Goal: Check status: Check status

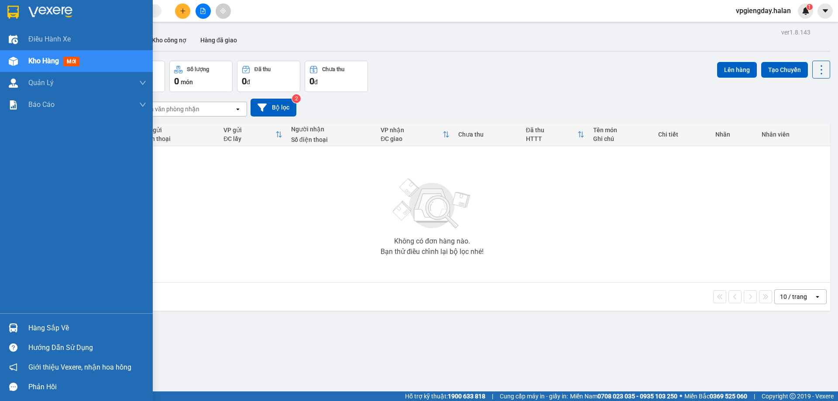
click at [47, 331] on div "Hàng sắp về" at bounding box center [87, 328] width 118 height 13
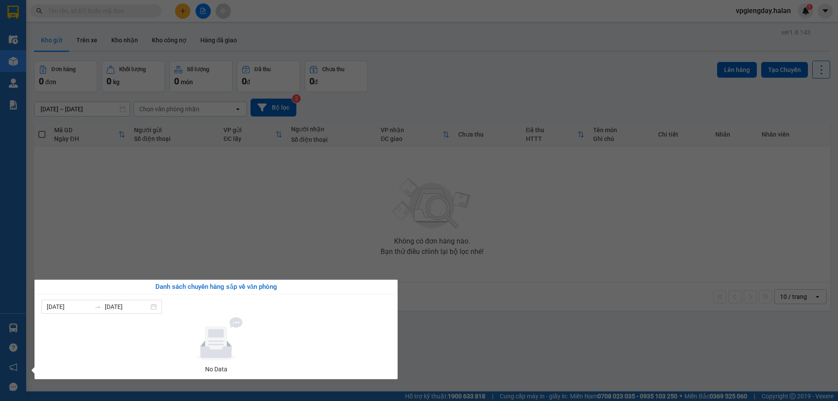
click at [198, 249] on section "Kết quả tìm kiếm ( 0 ) Bộ lọc No Data vpgiengday.halan 1 Điều hành xe Kho hàng …" at bounding box center [419, 200] width 838 height 401
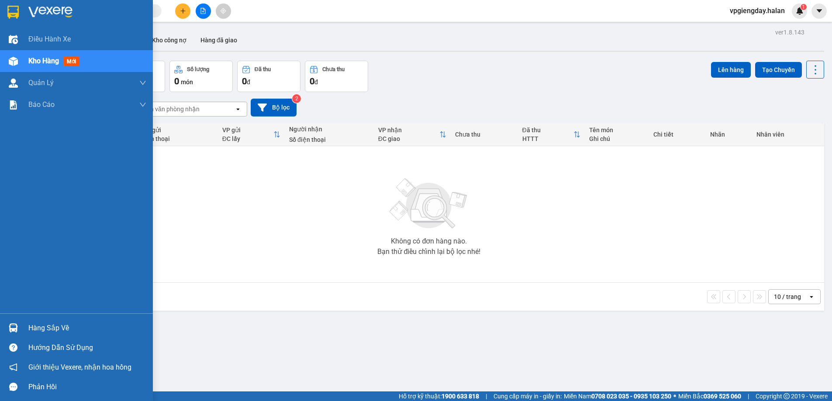
click at [34, 322] on div "Hàng sắp về" at bounding box center [87, 328] width 118 height 13
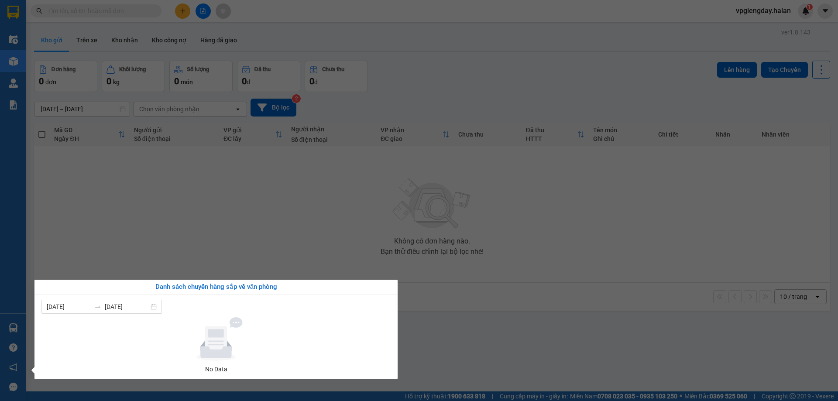
click at [269, 245] on section "Kết quả tìm kiếm ( 0 ) Bộ lọc No Data vpgiengday.halan 1 Điều hành xe Kho hàng …" at bounding box center [419, 200] width 838 height 401
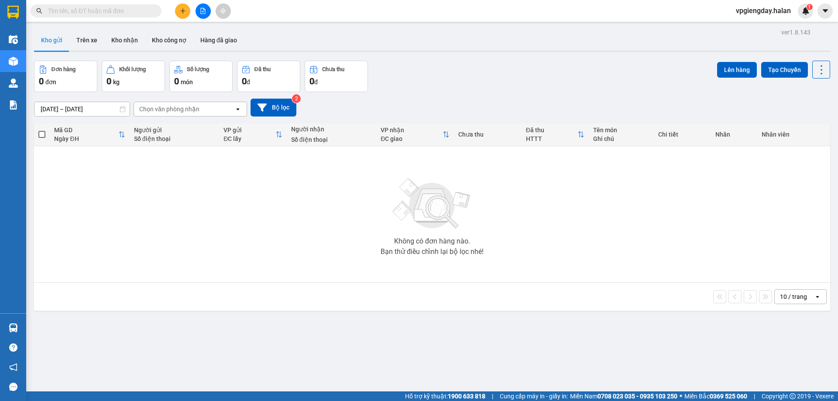
click at [78, 400] on div "Hỗ trợ kỹ thuật: 1900 633 818 | Cung cấp máy in - giấy in: [GEOGRAPHIC_DATA] 07…" at bounding box center [417, 397] width 834 height 10
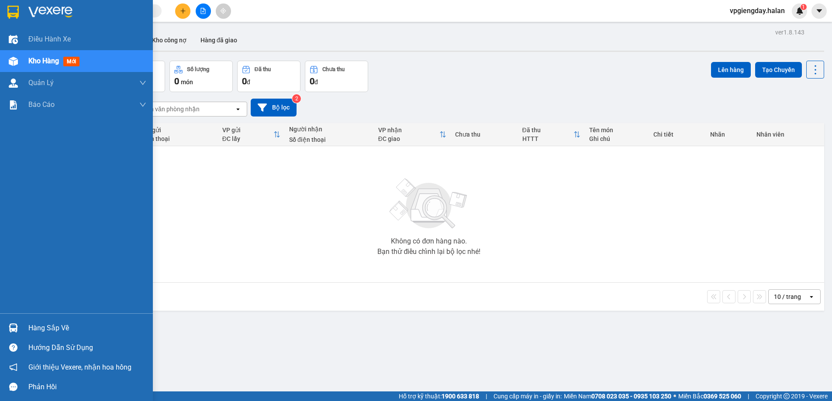
click at [43, 329] on div "Hàng sắp về" at bounding box center [87, 328] width 118 height 13
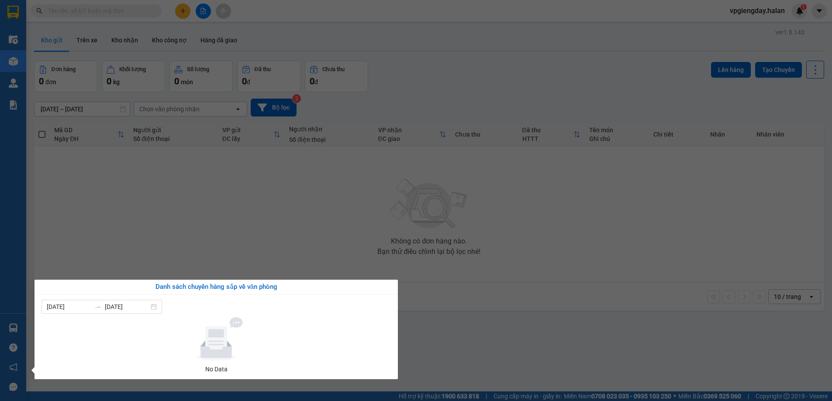
click at [188, 228] on section "Kết quả tìm kiếm ( 0 ) Bộ lọc No Data vpgiengday.halan 1 Điều hành xe Kho hàng …" at bounding box center [416, 200] width 832 height 401
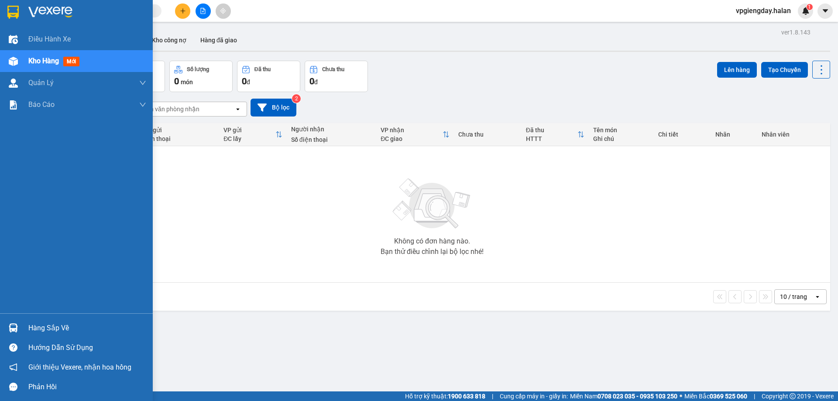
click at [33, 322] on div "Hàng sắp về" at bounding box center [87, 328] width 118 height 13
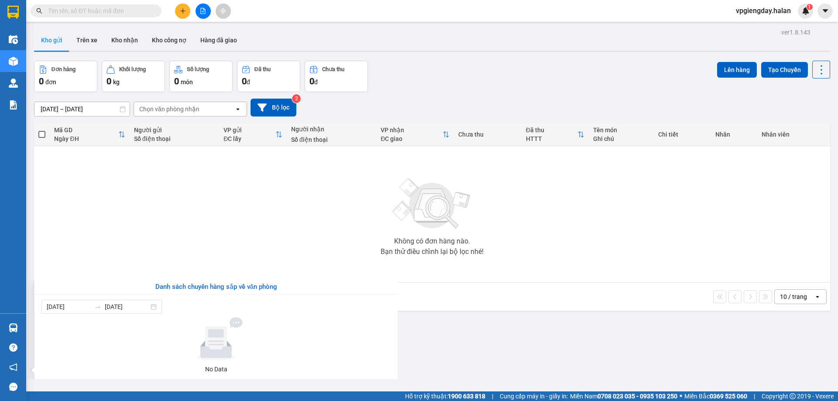
click at [210, 214] on section "Kết quả tìm kiếm ( 0 ) Bộ lọc No Data vpgiengday.halan 1 Điều hành xe Kho hàng …" at bounding box center [419, 200] width 838 height 401
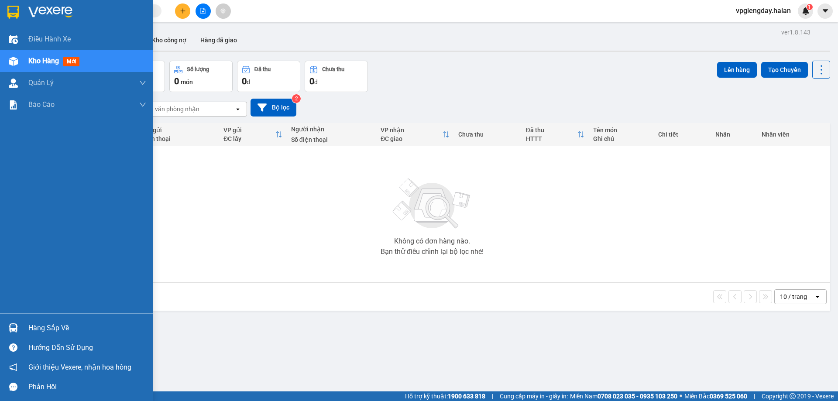
click at [42, 334] on div "Hàng sắp về" at bounding box center [87, 328] width 118 height 13
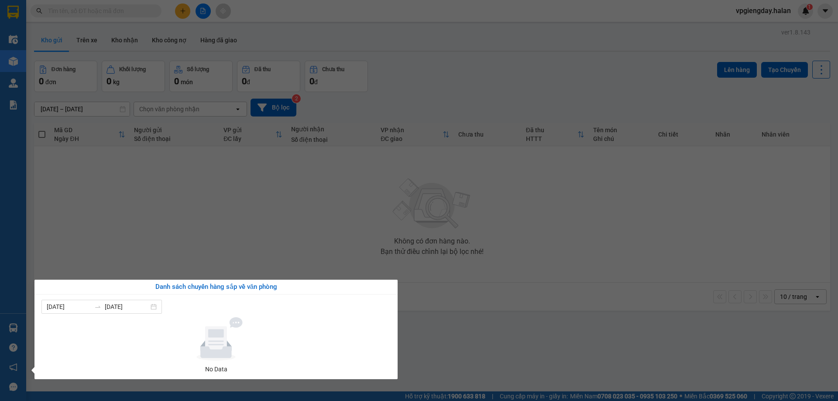
click at [188, 220] on section "Kết quả tìm kiếm ( 0 ) Bộ lọc No Data vpgiengday.halan 1 Điều hành xe Kho hàng …" at bounding box center [419, 200] width 838 height 401
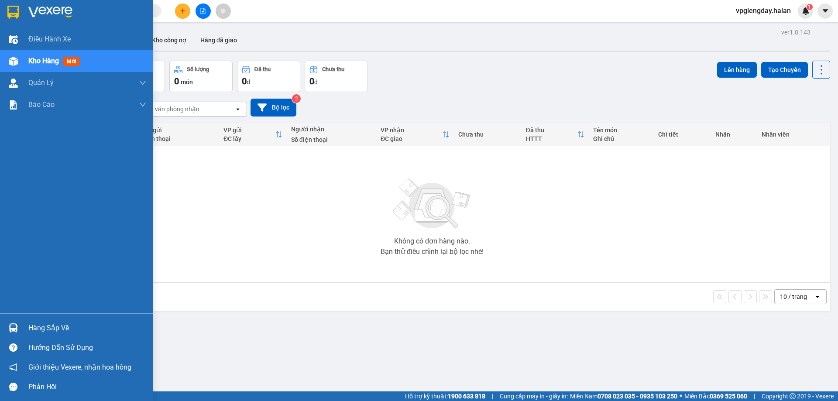
click at [41, 325] on div "Hàng sắp về" at bounding box center [87, 328] width 118 height 13
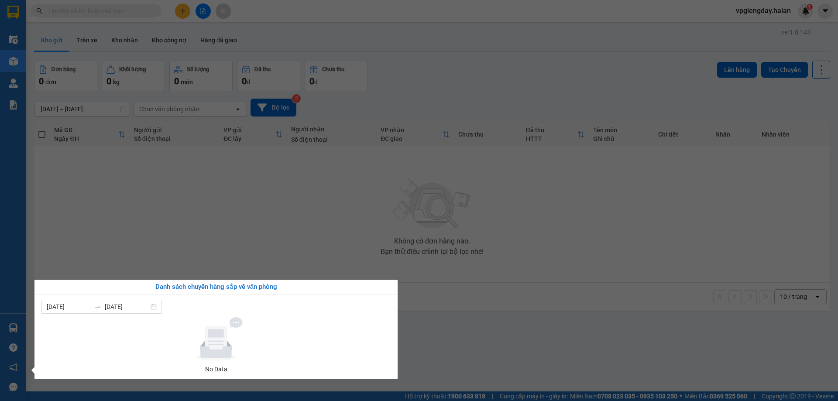
click at [151, 270] on section "Kết quả tìm kiếm ( 0 ) Bộ lọc No Data vpgiengday.halan 1 Điều hành xe Kho hàng …" at bounding box center [419, 200] width 838 height 401
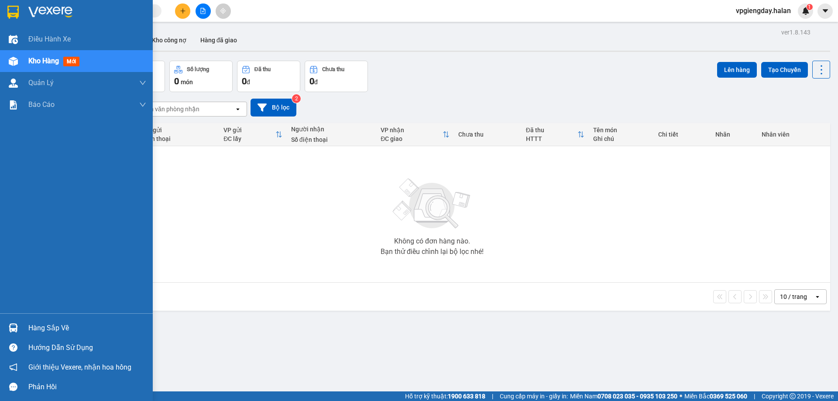
drag, startPoint x: 57, startPoint y: 328, endPoint x: 59, endPoint y: 319, distance: 8.8
click at [58, 326] on div "Hàng sắp về" at bounding box center [87, 328] width 118 height 13
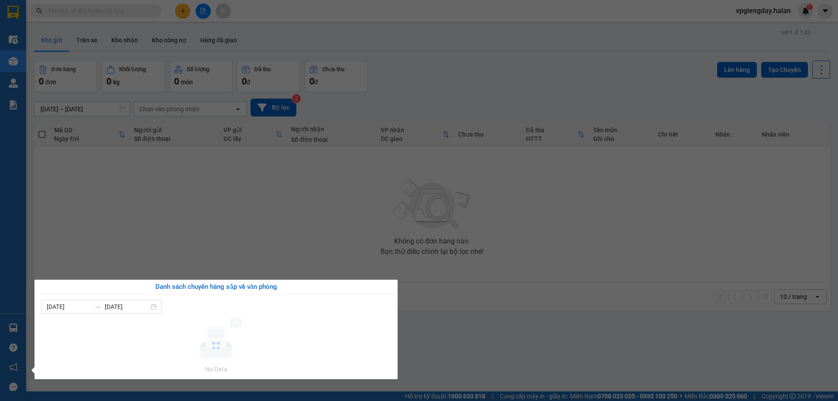
click at [162, 214] on section "Kết quả tìm kiếm ( 0 ) Bộ lọc No Data vpgiengday.halan 1 Điều hành xe Kho hàng …" at bounding box center [419, 200] width 838 height 401
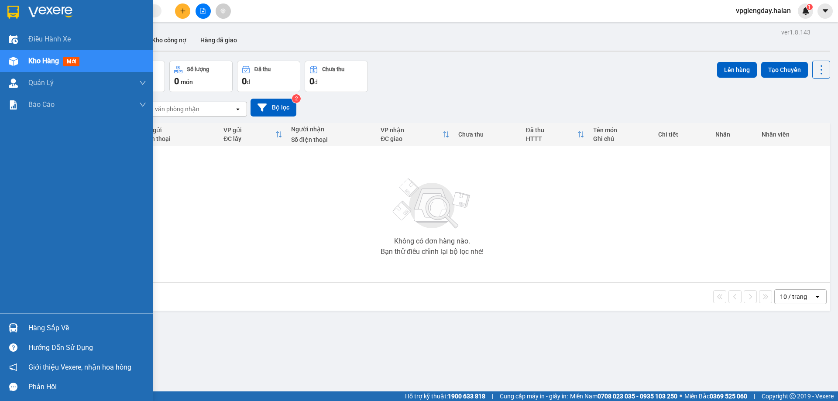
click at [42, 324] on div "Hàng sắp về" at bounding box center [87, 328] width 118 height 13
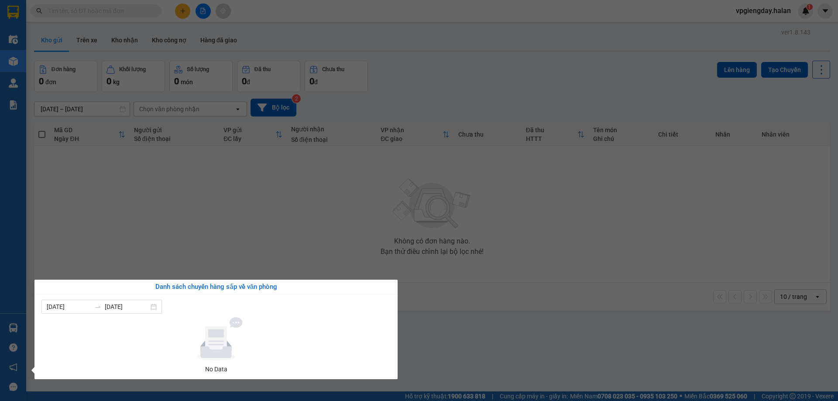
click at [165, 227] on section "Kết quả tìm kiếm ( 0 ) Bộ lọc No Data vpgiengday.halan 1 Điều hành xe Kho hàng …" at bounding box center [419, 200] width 838 height 401
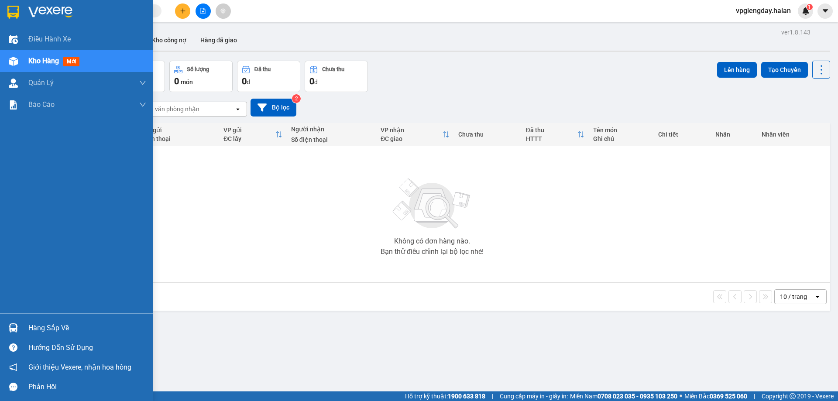
click at [55, 332] on div "Hàng sắp về" at bounding box center [87, 328] width 118 height 13
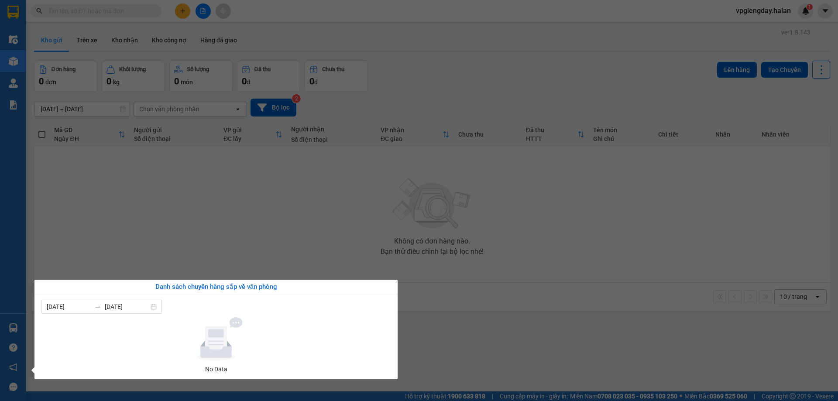
click at [135, 262] on section "Kết quả tìm kiếm ( 0 ) Bộ lọc No Data vpgiengday.halan 1 Điều hành xe Kho hàng …" at bounding box center [419, 200] width 838 height 401
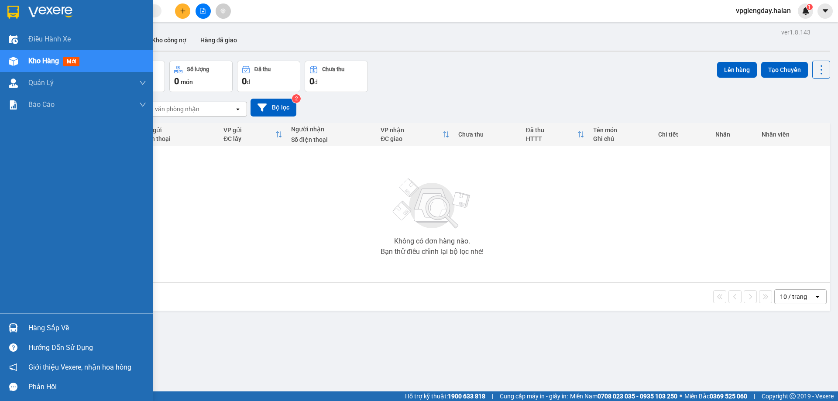
click at [55, 328] on div "Hàng sắp về" at bounding box center [87, 328] width 118 height 13
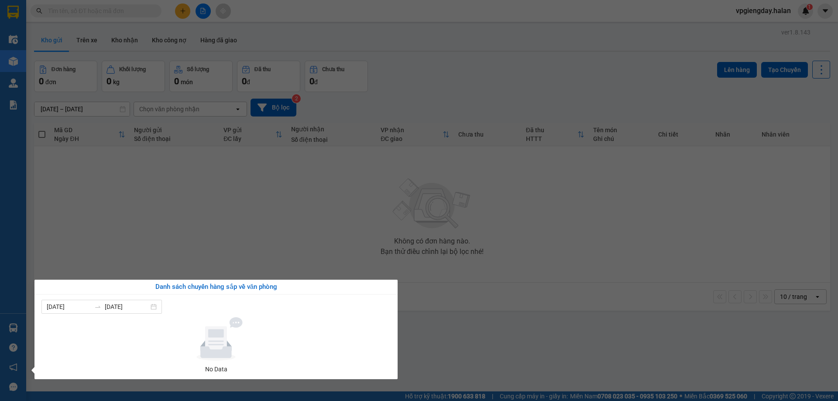
drag, startPoint x: 69, startPoint y: 187, endPoint x: 38, endPoint y: 148, distance: 49.2
click at [69, 185] on section "Kết quả tìm kiếm ( 0 ) Bộ lọc No Data vpgiengday.halan 1 Điều hành xe Kho hàng …" at bounding box center [419, 200] width 838 height 401
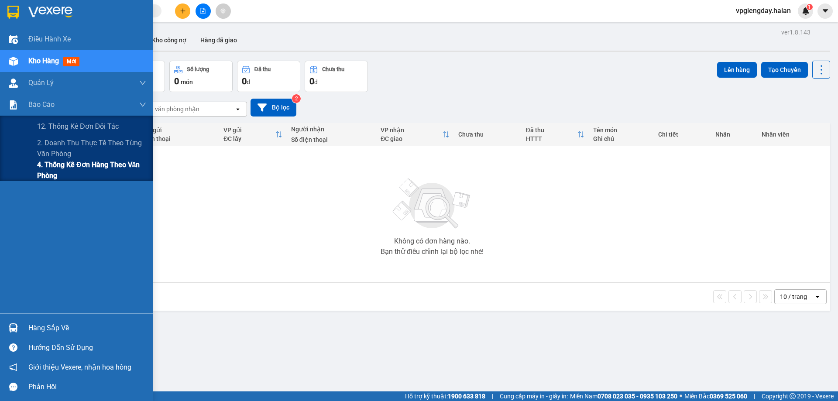
click at [60, 166] on span "4. Thống kê đơn hàng theo văn phòng" at bounding box center [91, 170] width 109 height 22
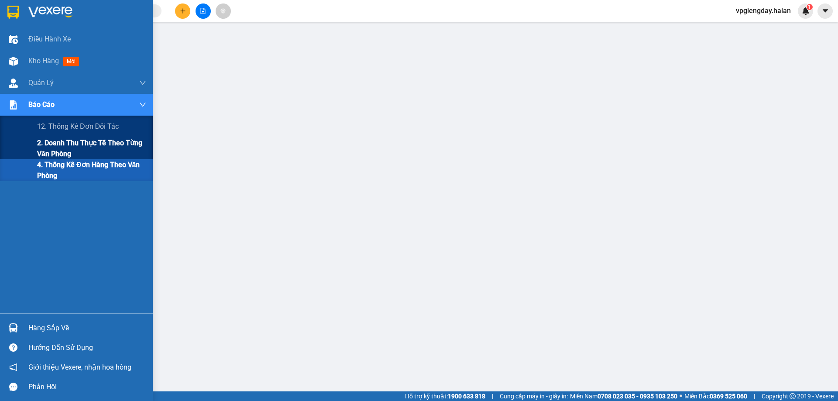
click at [66, 142] on span "2. Doanh thu thực tế theo từng văn phòng" at bounding box center [91, 149] width 109 height 22
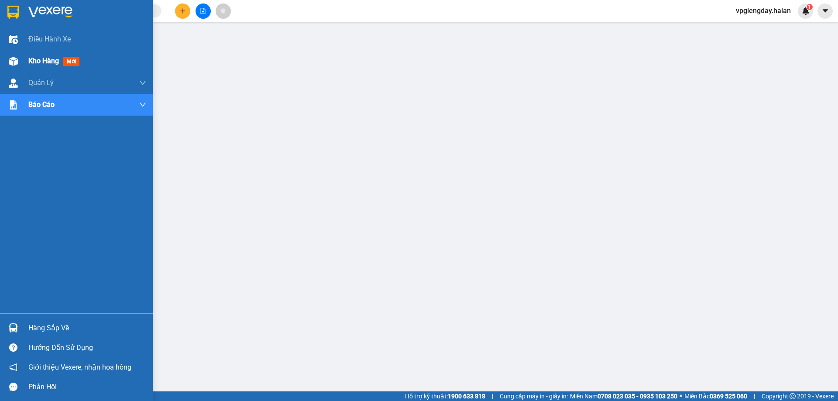
click at [36, 69] on div "Kho hàng mới" at bounding box center [87, 61] width 118 height 22
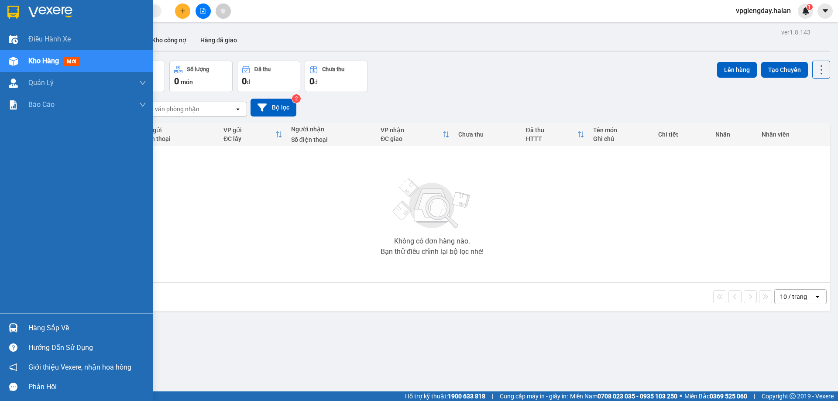
click at [70, 330] on div "Hàng sắp về" at bounding box center [87, 328] width 118 height 13
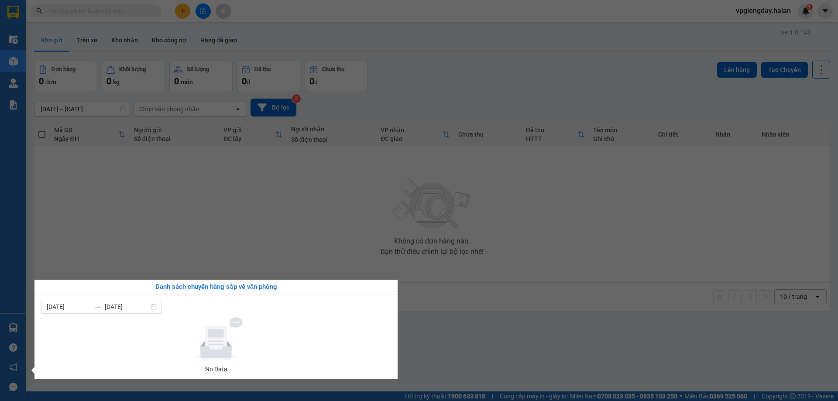
click at [248, 226] on section "Kết quả tìm kiếm ( 0 ) Bộ lọc No Data vpgiengday.halan 1 Điều hành xe Kho hàng …" at bounding box center [419, 200] width 838 height 401
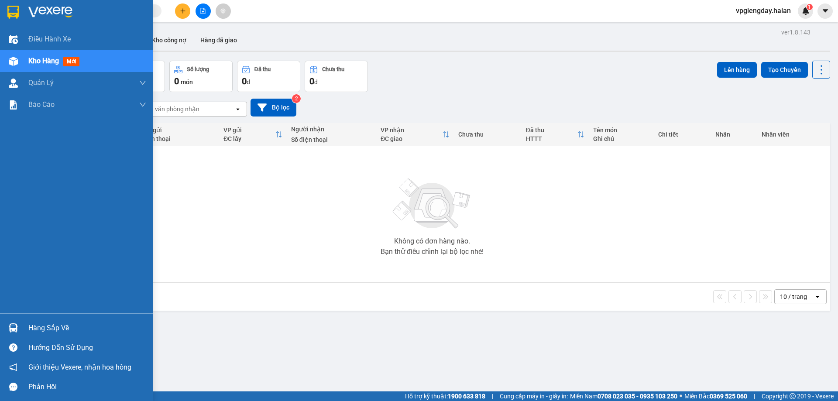
click at [59, 322] on div "Hàng sắp về" at bounding box center [87, 328] width 118 height 13
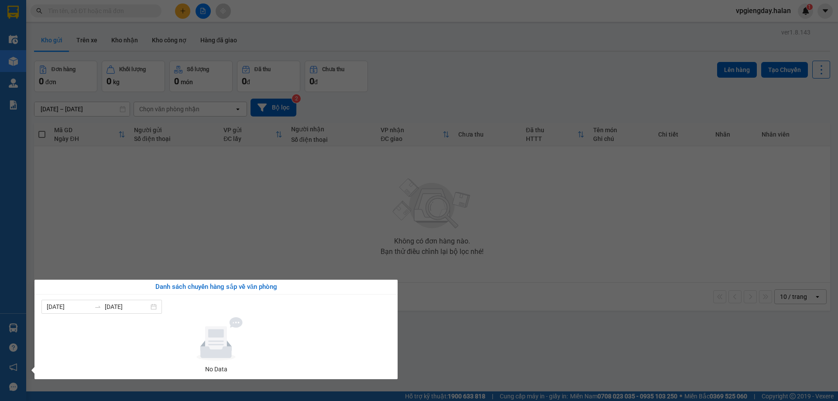
click at [193, 241] on section "Kết quả tìm kiếm ( 0 ) Bộ lọc No Data vpgiengday.halan 1 Điều hành xe Kho hàng …" at bounding box center [419, 200] width 838 height 401
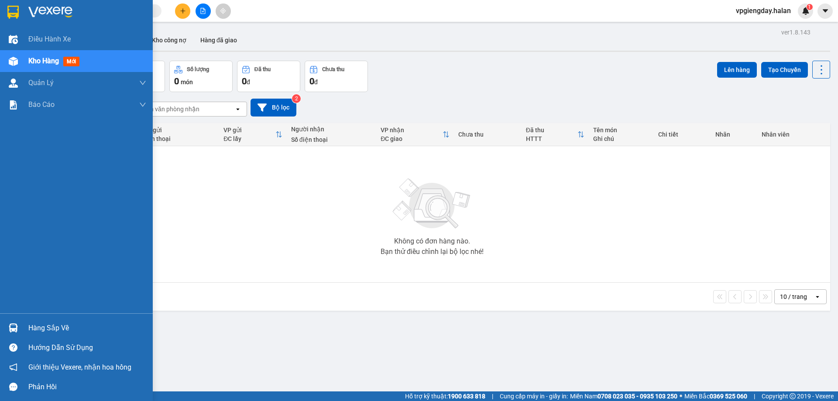
click at [45, 321] on div "Hàng sắp về" at bounding box center [76, 328] width 153 height 20
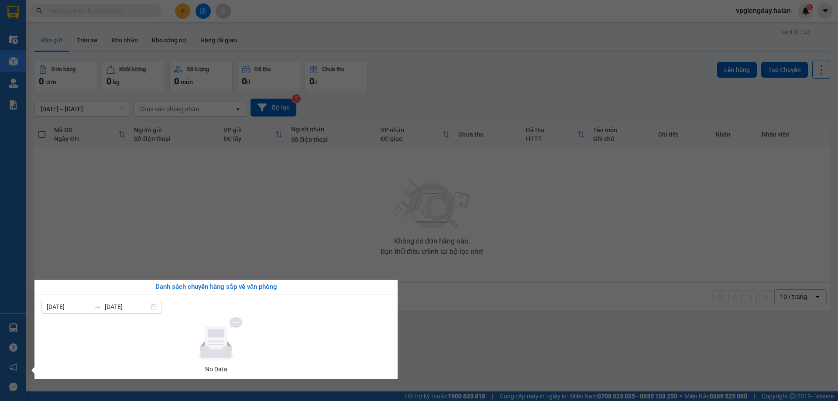
click at [190, 229] on section "Kết quả tìm kiếm ( 0 ) Bộ lọc No Data vpgiengday.halan 1 Điều hành xe Kho hàng …" at bounding box center [419, 200] width 838 height 401
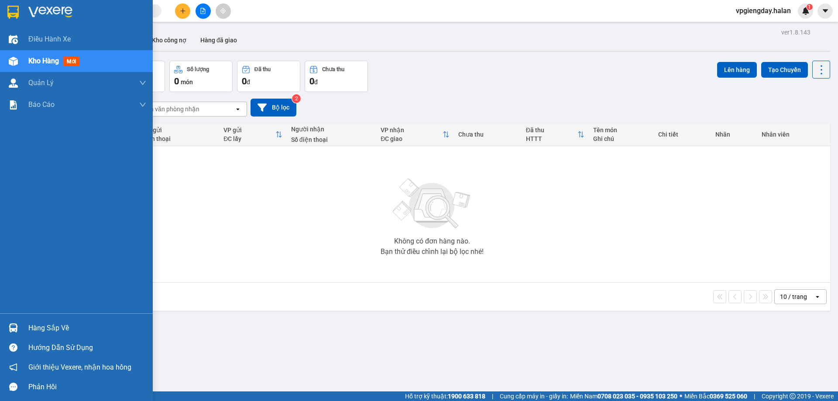
click at [47, 326] on div "Hàng sắp về" at bounding box center [87, 328] width 118 height 13
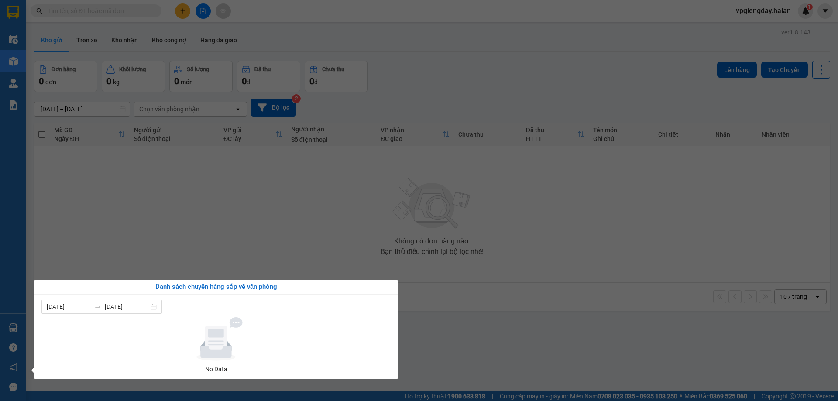
click at [171, 242] on section "Kết quả tìm kiếm ( 0 ) Bộ lọc No Data vpgiengday.halan 1 Điều hành xe Kho hàng …" at bounding box center [419, 200] width 838 height 401
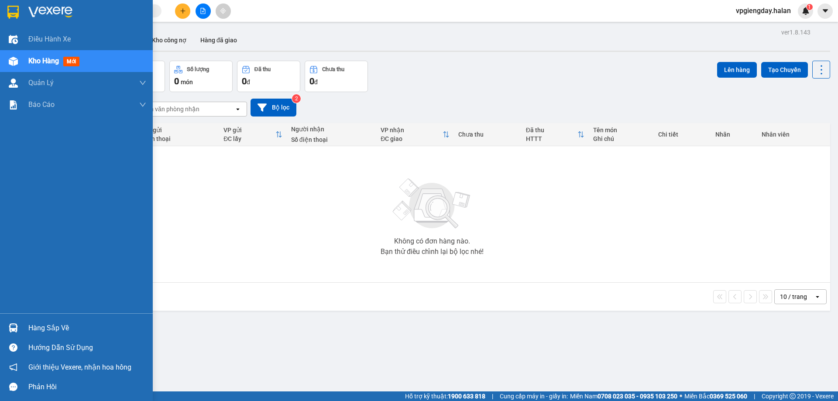
click at [47, 322] on div "Hàng sắp về" at bounding box center [87, 328] width 118 height 13
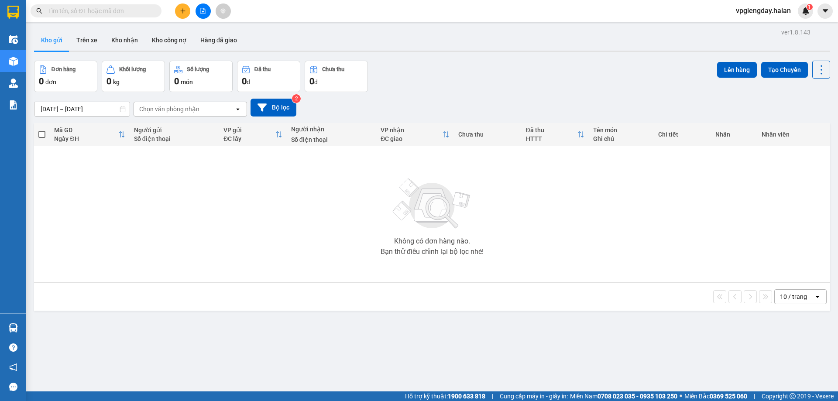
click at [137, 231] on section "Kết quả tìm kiếm ( 0 ) Bộ lọc No Data vpgiengday.halan 1 Điều hành xe Kho hàng …" at bounding box center [419, 200] width 838 height 401
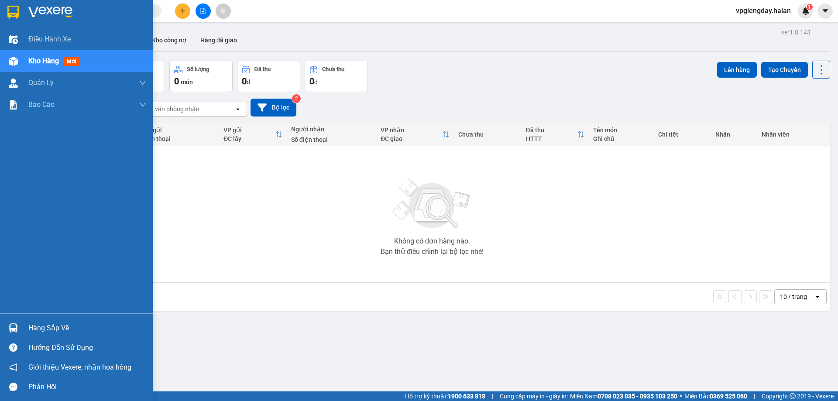
click at [45, 323] on div "Hàng sắp về" at bounding box center [87, 328] width 118 height 13
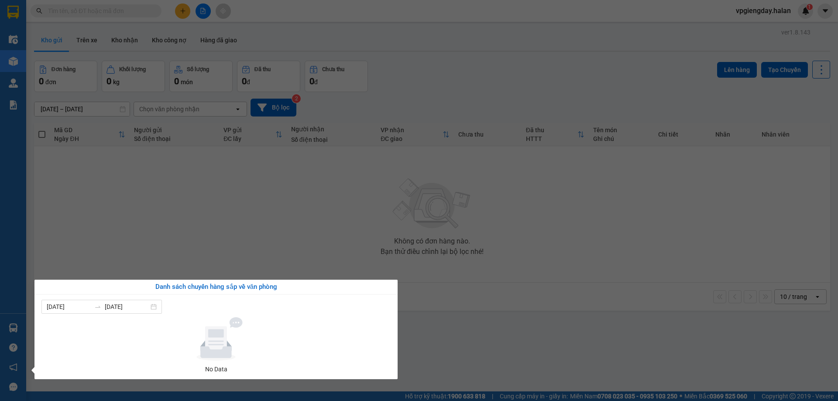
drag, startPoint x: 154, startPoint y: 246, endPoint x: 0, endPoint y: 291, distance: 160.6
click at [155, 246] on section "Kết quả tìm kiếm ( 0 ) Bộ lọc No Data vpgiengday.halan 1 Điều hành xe Kho hàng …" at bounding box center [419, 200] width 838 height 401
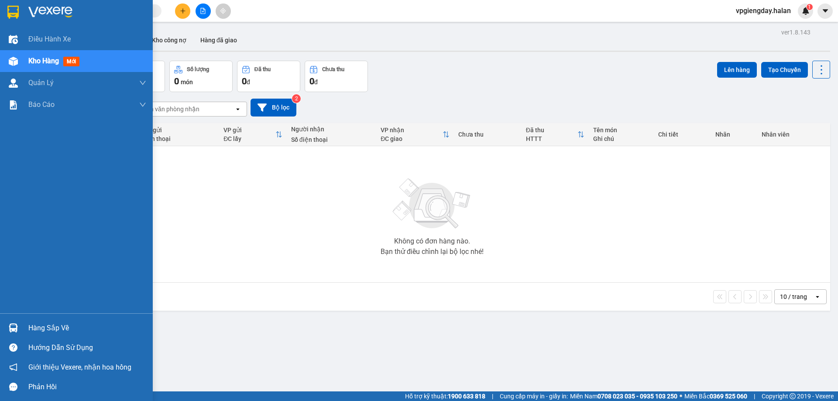
click at [36, 324] on div "Hàng sắp về" at bounding box center [87, 328] width 118 height 13
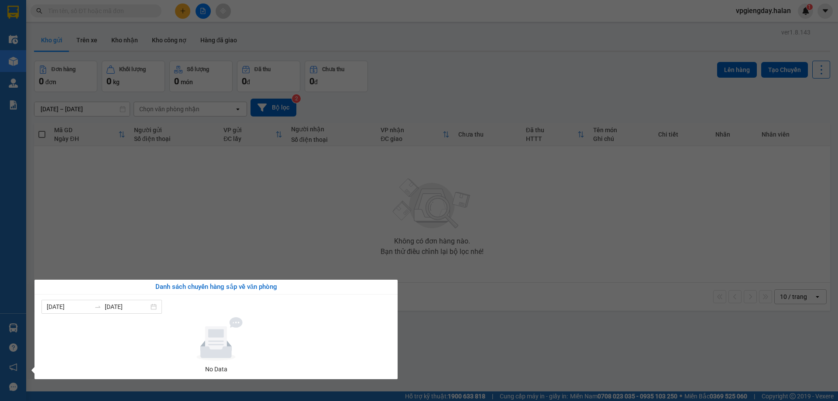
click at [157, 238] on section "Kết quả tìm kiếm ( 0 ) Bộ lọc No Data vpgiengday.halan 1 Điều hành xe Kho hàng …" at bounding box center [419, 200] width 838 height 401
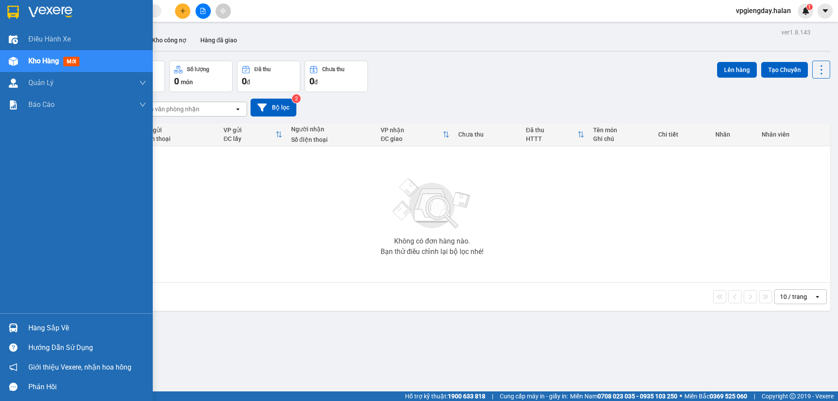
click at [61, 320] on div "Hàng sắp về" at bounding box center [76, 328] width 153 height 20
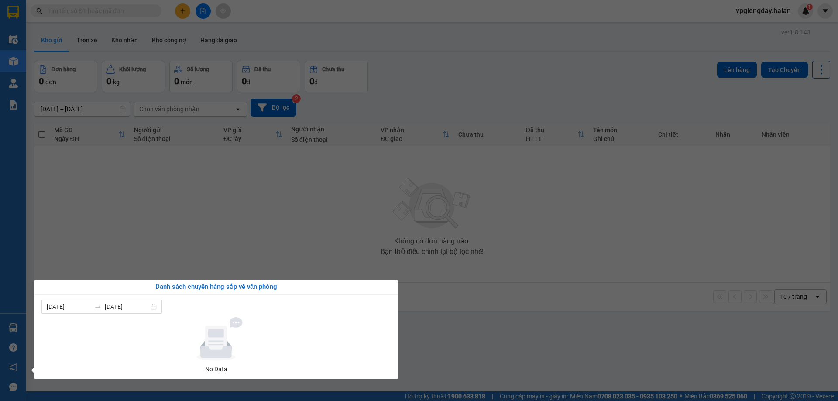
click at [196, 188] on section "Kết quả tìm kiếm ( 0 ) Bộ lọc No Data vpgiengday.halan 1 Điều hành xe Kho hàng …" at bounding box center [419, 200] width 838 height 401
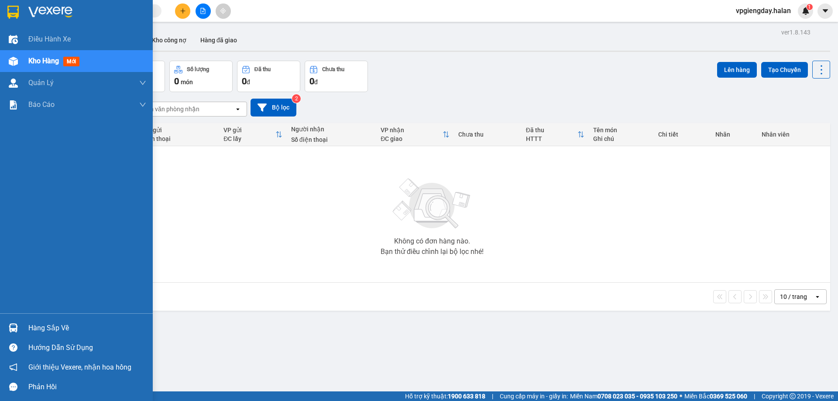
click at [110, 323] on div "Hàng sắp về" at bounding box center [87, 328] width 118 height 13
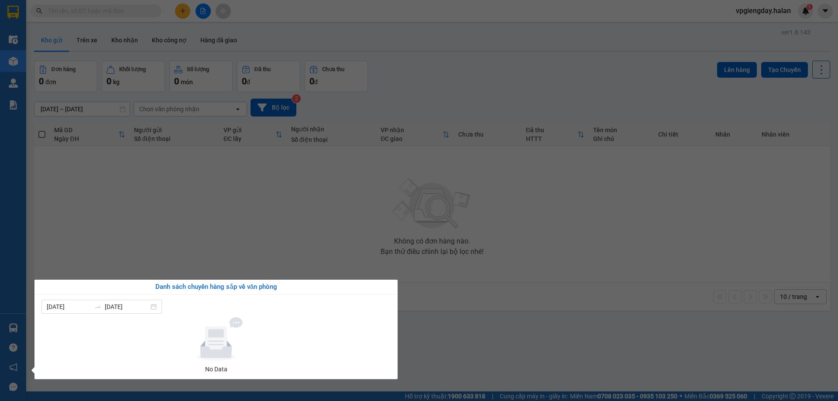
click at [202, 245] on section "Kết quả tìm kiếm ( 0 ) Bộ lọc No Data vpgiengday.halan 1 Điều hành xe Kho hàng …" at bounding box center [419, 200] width 838 height 401
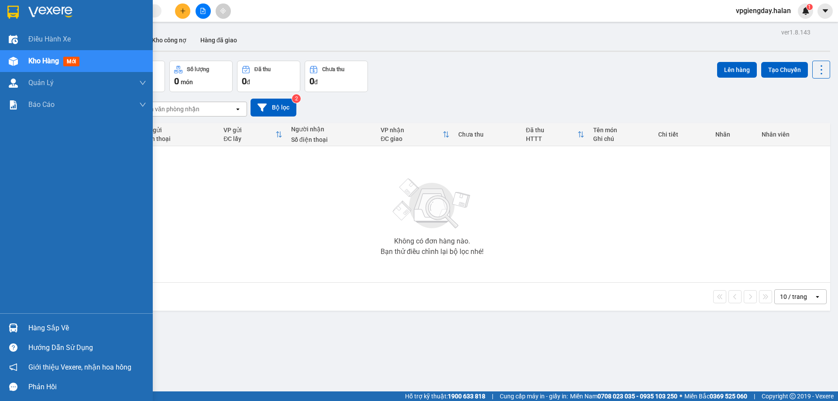
click at [79, 325] on div "Hàng sắp về" at bounding box center [87, 328] width 118 height 13
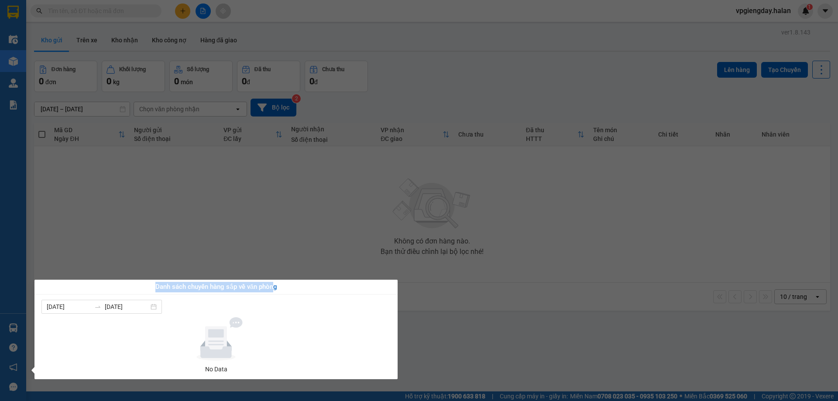
drag, startPoint x: 156, startPoint y: 287, endPoint x: 275, endPoint y: 292, distance: 119.3
click at [275, 292] on div "Danh sách chuyến hàng sắp về văn phòng" at bounding box center [215, 287] width 349 height 10
drag, startPoint x: 146, startPoint y: 288, endPoint x: 286, endPoint y: 293, distance: 139.8
click at [286, 293] on div "Danh sách chuyến hàng sắp về văn phòng" at bounding box center [216, 287] width 363 height 15
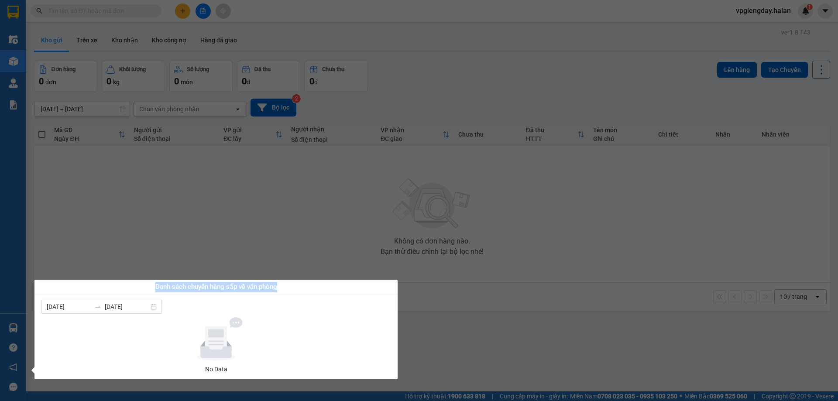
click at [287, 293] on div "Danh sách chuyến hàng sắp về văn phòng" at bounding box center [216, 287] width 363 height 15
drag, startPoint x: 133, startPoint y: 287, endPoint x: 311, endPoint y: 293, distance: 177.8
click at [311, 293] on div "Danh sách chuyến hàng sắp về văn phòng" at bounding box center [216, 287] width 363 height 15
click at [183, 284] on div "Danh sách chuyến hàng sắp về văn phòng" at bounding box center [215, 287] width 349 height 10
drag, startPoint x: 142, startPoint y: 287, endPoint x: 321, endPoint y: 293, distance: 179.6
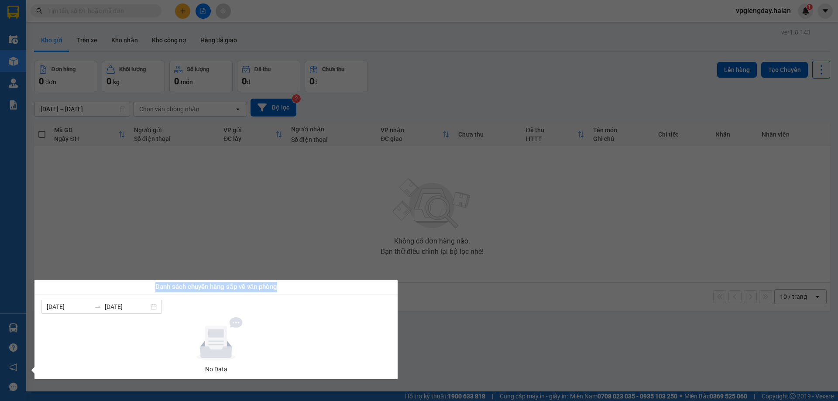
click at [321, 293] on div "Danh sách chuyến hàng sắp về văn phòng" at bounding box center [216, 287] width 363 height 15
click at [300, 290] on div "Danh sách chuyến hàng sắp về văn phòng" at bounding box center [215, 287] width 349 height 10
drag, startPoint x: 137, startPoint y: 283, endPoint x: 277, endPoint y: 288, distance: 140.3
click at [277, 288] on div "Danh sách chuyến hàng sắp về văn phòng" at bounding box center [215, 287] width 349 height 10
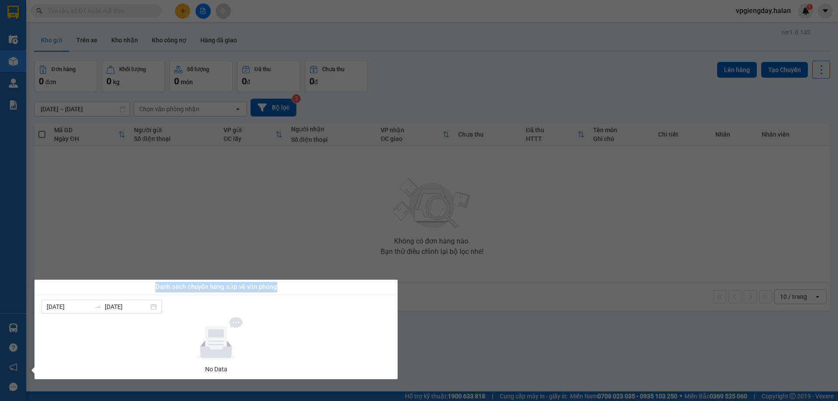
drag, startPoint x: 143, startPoint y: 287, endPoint x: 293, endPoint y: 289, distance: 150.7
click at [293, 289] on div "Danh sách chuyến hàng sắp về văn phòng" at bounding box center [215, 287] width 349 height 10
drag, startPoint x: 138, startPoint y: 283, endPoint x: 342, endPoint y: 288, distance: 203.1
click at [342, 288] on div "Danh sách chuyến hàng sắp về văn phòng" at bounding box center [215, 287] width 349 height 10
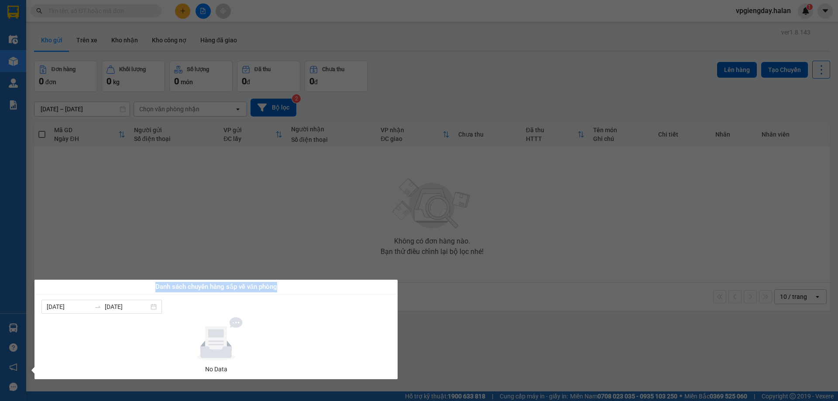
click at [342, 288] on div "Danh sách chuyến hàng sắp về văn phòng" at bounding box center [215, 287] width 349 height 10
drag, startPoint x: 269, startPoint y: 290, endPoint x: 304, endPoint y: 294, distance: 34.3
click at [303, 294] on div "Danh sách chuyến hàng sắp về văn phòng" at bounding box center [216, 287] width 363 height 15
click at [304, 294] on div "Danh sách chuyến hàng sắp về văn phòng" at bounding box center [216, 287] width 363 height 15
drag, startPoint x: 146, startPoint y: 288, endPoint x: 293, endPoint y: 288, distance: 147.6
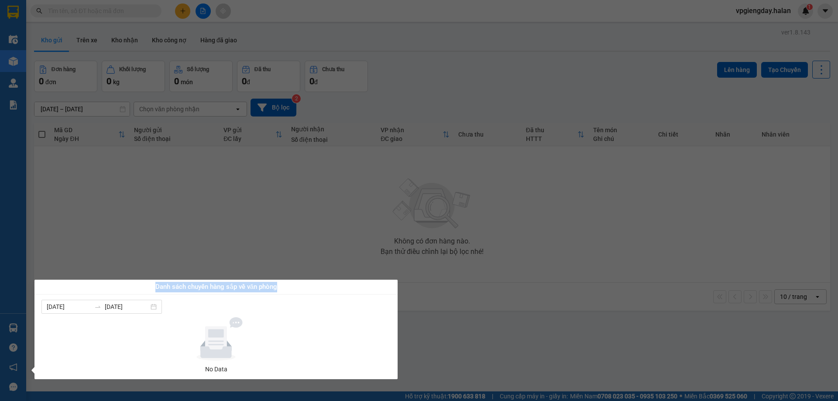
click at [291, 288] on div "Danh sách chuyến hàng sắp về văn phòng" at bounding box center [215, 287] width 349 height 10
click at [293, 288] on div "Danh sách chuyến hàng sắp về văn phòng" at bounding box center [215, 287] width 349 height 10
drag, startPoint x: 142, startPoint y: 287, endPoint x: 291, endPoint y: 289, distance: 149.4
click at [291, 289] on div "Danh sách chuyến hàng sắp về văn phòng" at bounding box center [215, 287] width 349 height 10
click at [293, 289] on div "Danh sách chuyến hàng sắp về văn phòng" at bounding box center [215, 287] width 349 height 10
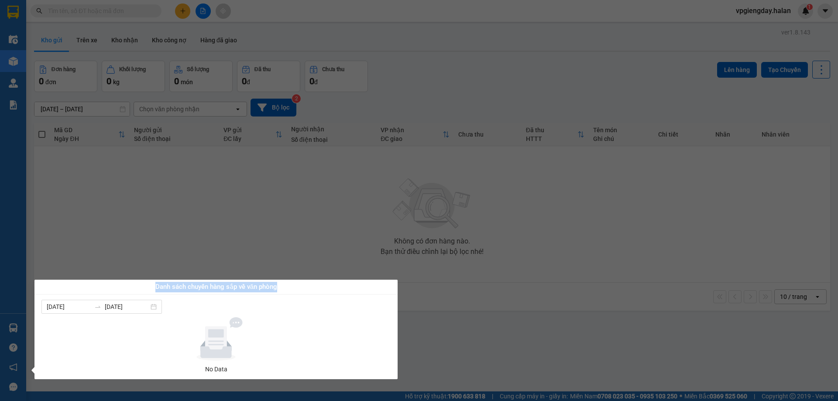
drag, startPoint x: 155, startPoint y: 286, endPoint x: 304, endPoint y: 289, distance: 149.4
click at [304, 289] on div "Danh sách chuyến hàng sắp về văn phòng" at bounding box center [215, 287] width 349 height 10
click at [306, 289] on div "Danh sách chuyến hàng sắp về văn phòng" at bounding box center [215, 287] width 349 height 10
drag, startPoint x: 142, startPoint y: 284, endPoint x: 320, endPoint y: 287, distance: 177.8
click at [320, 287] on div "Danh sách chuyến hàng sắp về văn phòng" at bounding box center [215, 287] width 349 height 10
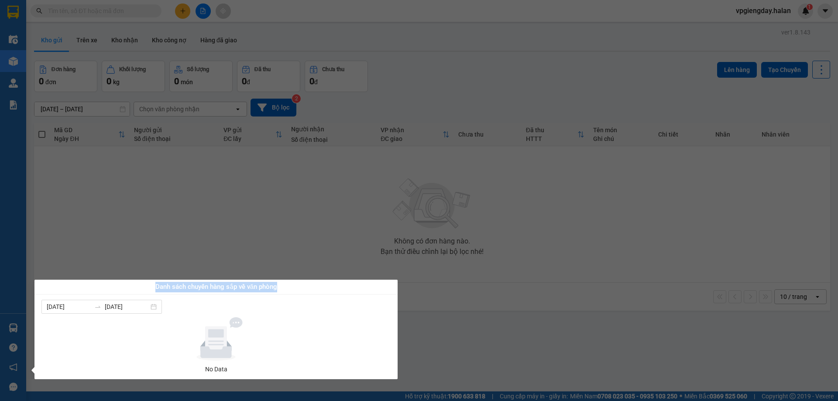
click at [320, 287] on div "Danh sách chuyến hàng sắp về văn phòng" at bounding box center [215, 287] width 349 height 10
drag, startPoint x: 120, startPoint y: 283, endPoint x: 308, endPoint y: 286, distance: 188.2
click at [306, 286] on div "Danh sách chuyến hàng sắp về văn phòng" at bounding box center [215, 287] width 349 height 10
click at [308, 286] on div "Danh sách chuyến hàng sắp về văn phòng" at bounding box center [215, 287] width 349 height 10
drag, startPoint x: 159, startPoint y: 286, endPoint x: 309, endPoint y: 294, distance: 150.5
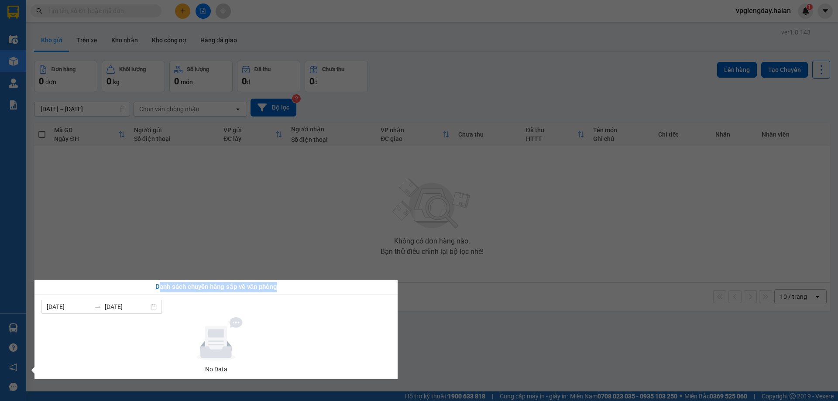
click at [309, 294] on div "Danh sách chuyến hàng sắp về văn phòng" at bounding box center [216, 287] width 363 height 15
click at [310, 294] on div "Danh sách chuyến hàng sắp về văn phòng" at bounding box center [216, 287] width 363 height 15
click at [164, 286] on div "Danh sách chuyến hàng sắp về văn phòng" at bounding box center [215, 287] width 349 height 10
click at [252, 284] on div "Danh sách chuyến hàng sắp về văn phòng" at bounding box center [215, 287] width 349 height 10
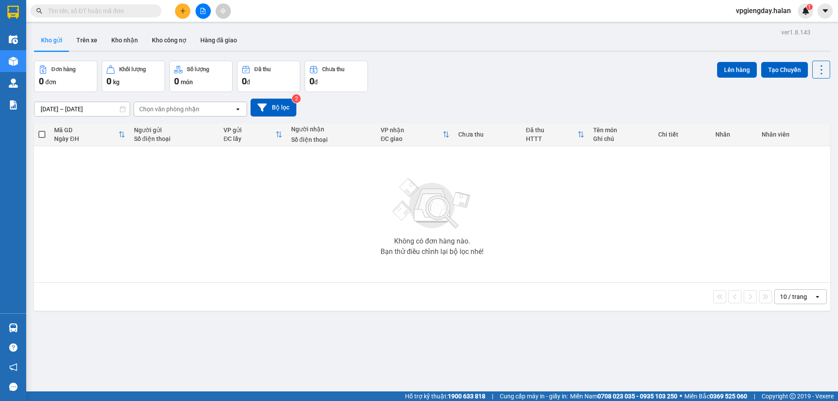
click at [259, 257] on section "Kết quả tìm kiếm ( 0 ) Bộ lọc No Data vpgiengday.halan 1 Điều hành xe Kho hàng …" at bounding box center [419, 200] width 838 height 401
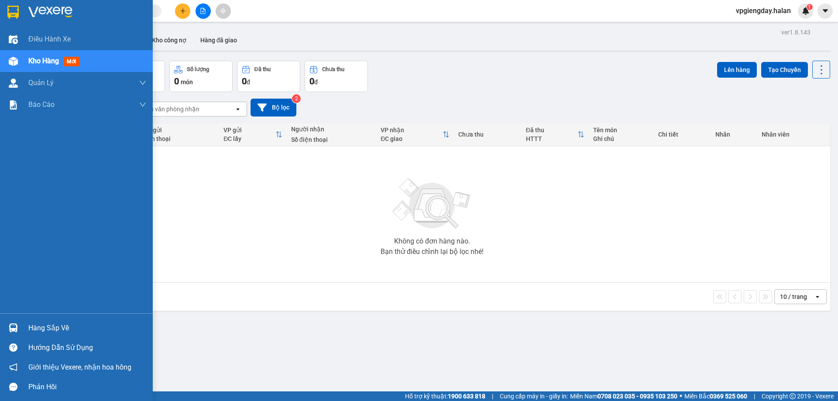
click at [69, 327] on div "Hàng sắp về" at bounding box center [87, 328] width 118 height 13
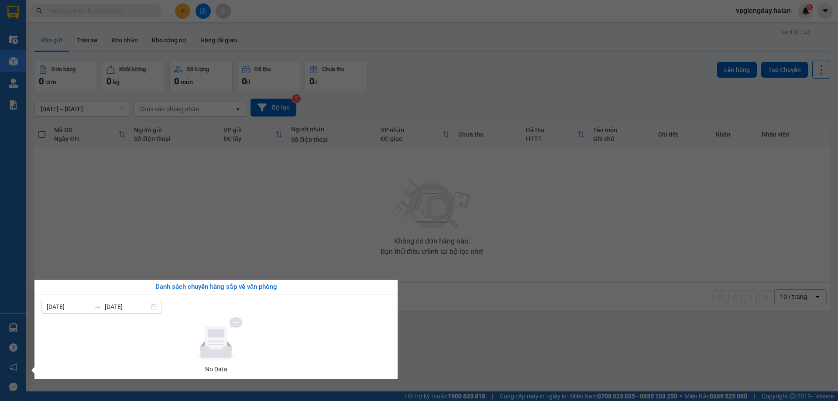
click at [243, 227] on section "Kết quả tìm kiếm ( 0 ) Bộ lọc No Data vpgiengday.halan 1 Điều hành xe Kho hàng …" at bounding box center [419, 200] width 838 height 401
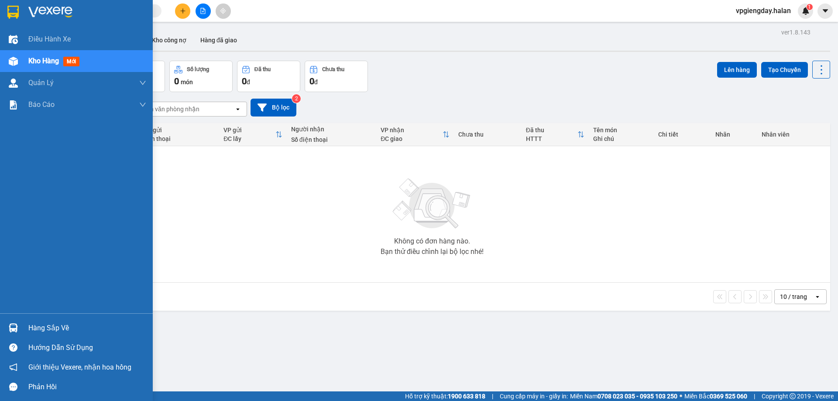
click at [46, 323] on div "Hàng sắp về" at bounding box center [87, 328] width 118 height 13
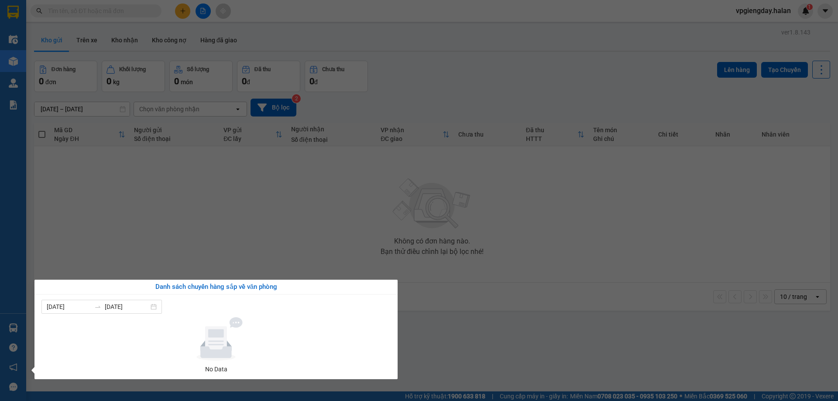
click at [222, 238] on section "Kết quả tìm kiếm ( 0 ) Bộ lọc No Data vpgiengday.halan 1 Điều hành xe Kho hàng …" at bounding box center [419, 200] width 838 height 401
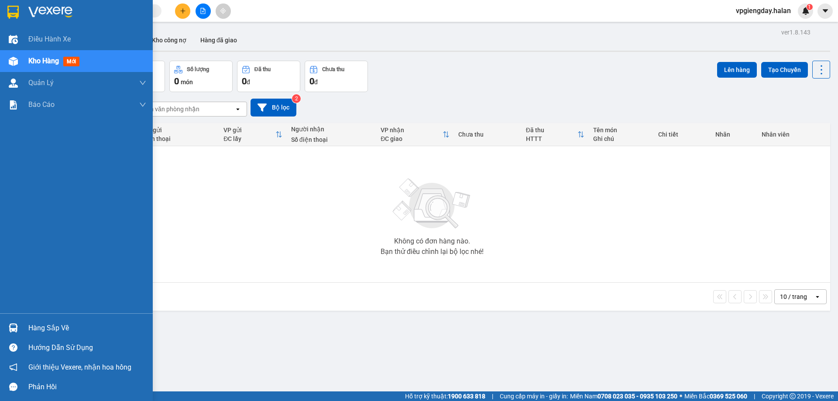
click at [56, 331] on div "Hàng sắp về" at bounding box center [87, 328] width 118 height 13
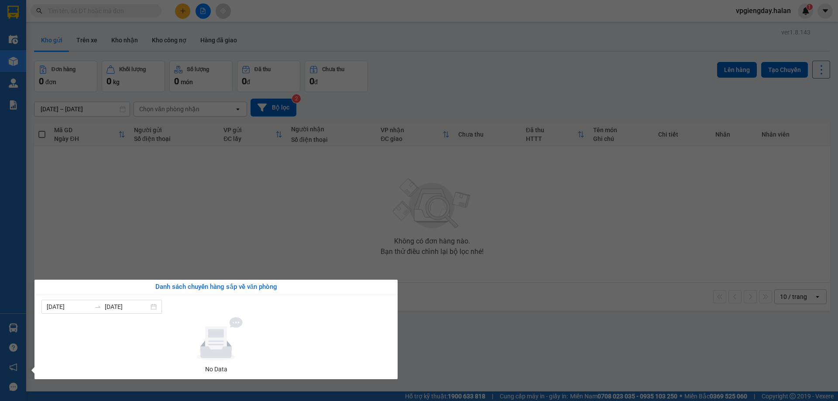
click at [146, 235] on section "Kết quả tìm kiếm ( 0 ) Bộ lọc No Data vpgiengday.halan 1 Điều hành xe Kho hàng …" at bounding box center [419, 200] width 838 height 401
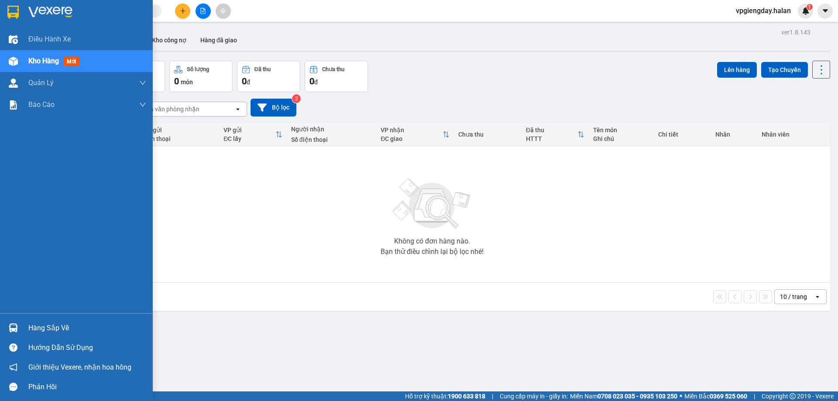
drag, startPoint x: 70, startPoint y: 331, endPoint x: 67, endPoint y: 325, distance: 6.8
click at [70, 329] on div "Hàng sắp về" at bounding box center [87, 328] width 118 height 13
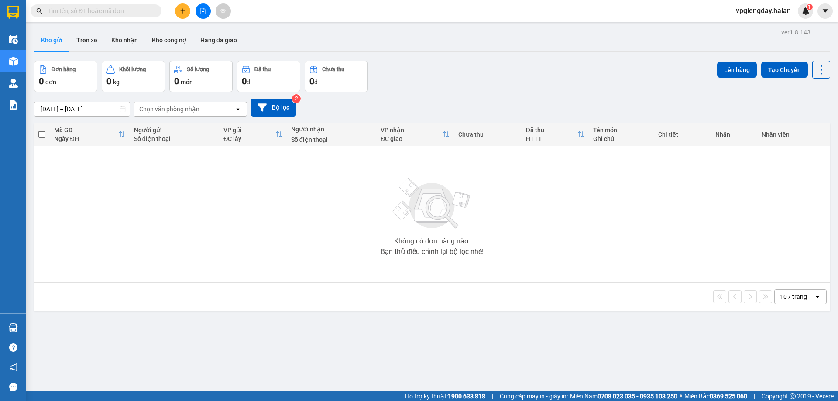
click at [234, 211] on section "Kết quả tìm kiếm ( 0 ) Bộ lọc No Data vpgiengday.halan 1 Điều hành xe Kho hàng …" at bounding box center [419, 200] width 838 height 401
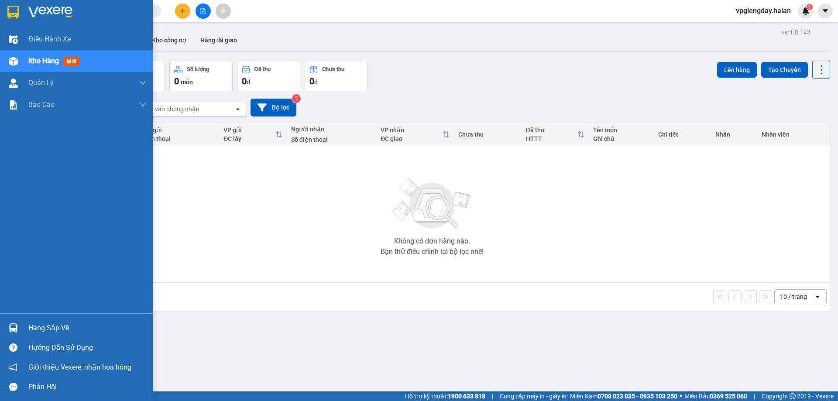
click at [48, 326] on div "Hàng sắp về" at bounding box center [87, 328] width 118 height 13
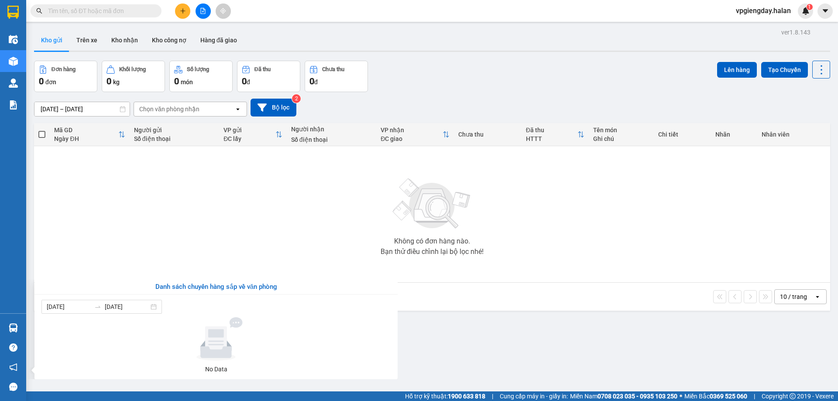
click at [159, 219] on section "Kết quả tìm kiếm ( 0 ) Bộ lọc No Data vpgiengday.halan 1 Điều hành xe Kho hàng …" at bounding box center [419, 200] width 838 height 401
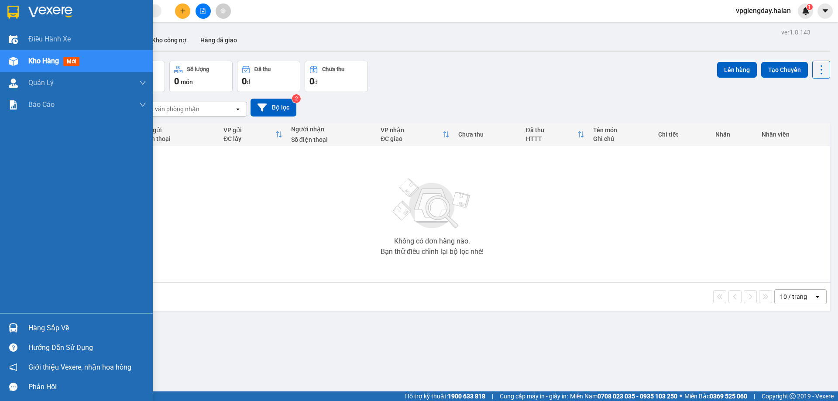
drag, startPoint x: 59, startPoint y: 325, endPoint x: 63, endPoint y: 324, distance: 4.6
click at [59, 325] on div "Hàng sắp về" at bounding box center [87, 328] width 118 height 13
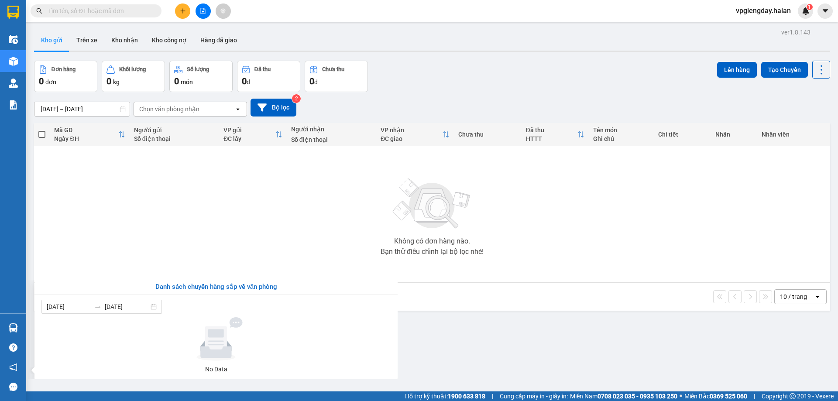
click at [131, 235] on section "Kết quả tìm kiếm ( 0 ) Bộ lọc No Data vpgiengday.halan 1 Điều hành xe Kho hàng …" at bounding box center [419, 200] width 838 height 401
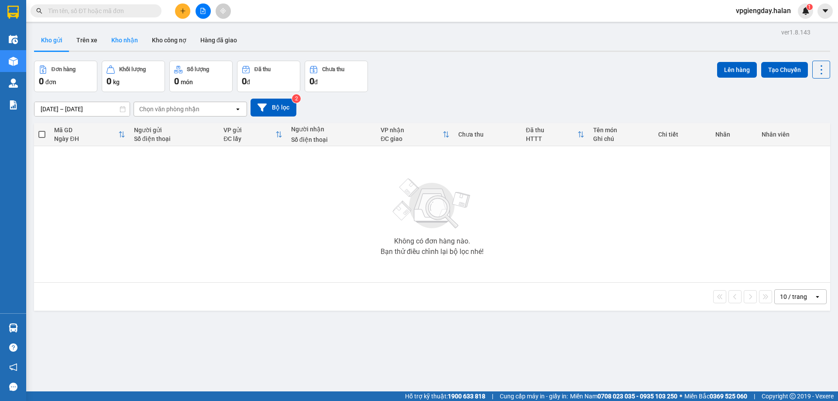
click at [128, 30] on button "Kho nhận" at bounding box center [124, 40] width 41 height 21
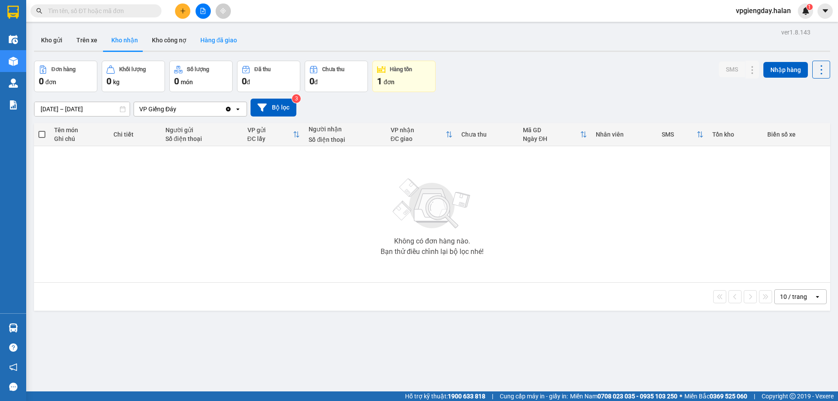
click at [222, 41] on button "Hàng đã giao" at bounding box center [218, 40] width 51 height 21
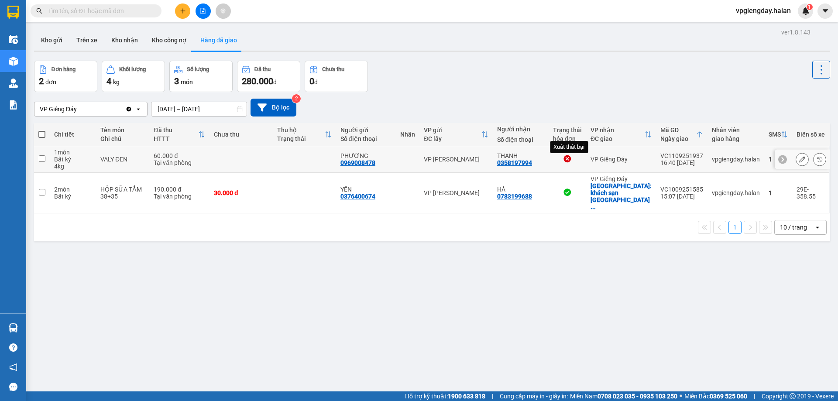
click at [571, 159] on icon at bounding box center [567, 158] width 7 height 7
checkbox input "true"
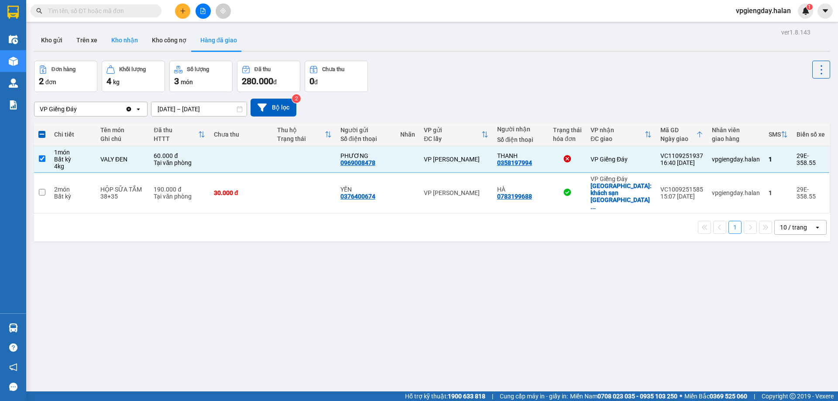
click at [135, 39] on button "Kho nhận" at bounding box center [124, 40] width 41 height 21
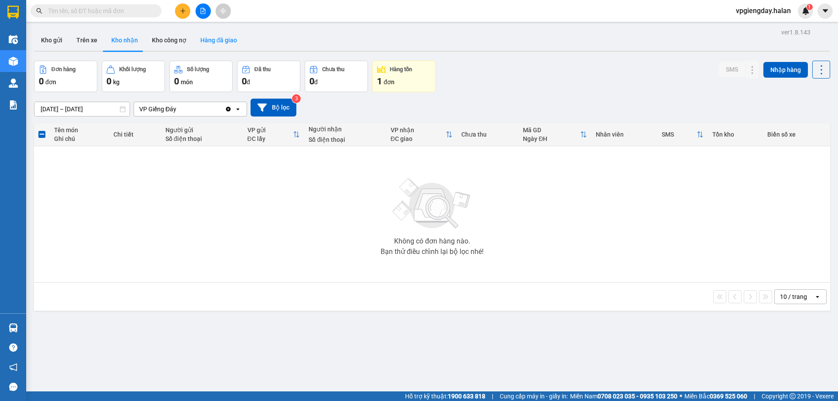
click at [208, 41] on button "Hàng đã giao" at bounding box center [218, 40] width 51 height 21
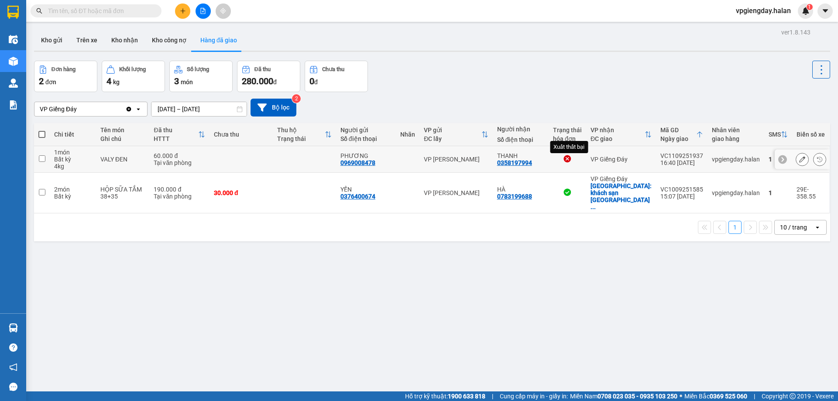
click at [571, 161] on icon at bounding box center [567, 158] width 7 height 7
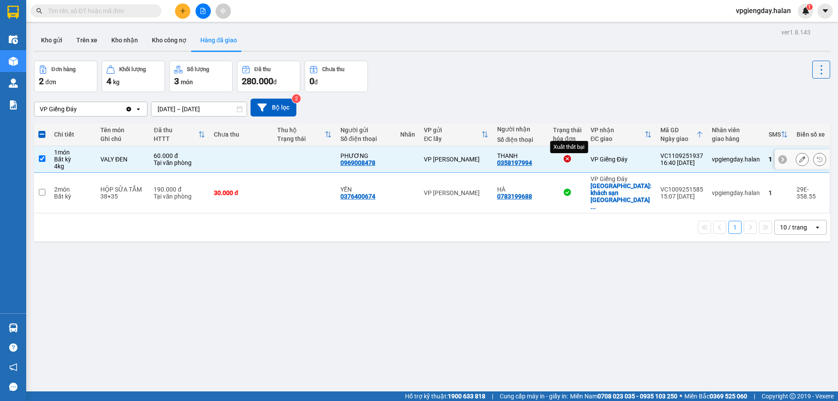
click at [571, 161] on icon at bounding box center [567, 158] width 7 height 7
checkbox input "false"
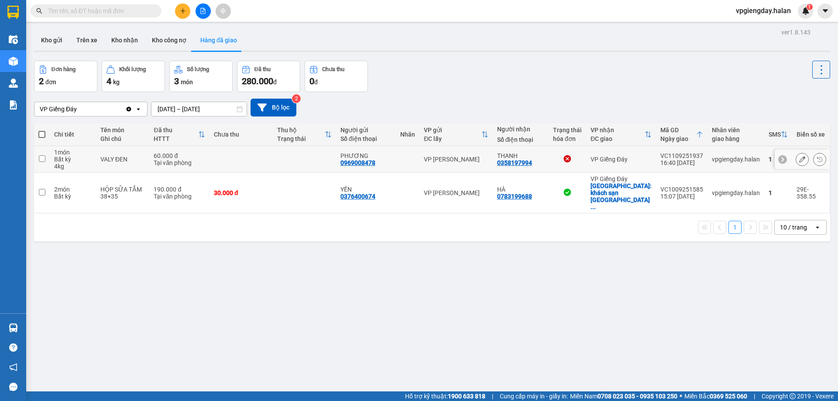
drag, startPoint x: 789, startPoint y: 161, endPoint x: 794, endPoint y: 158, distance: 6.4
click at [789, 161] on div at bounding box center [802, 160] width 55 height 20
click at [800, 158] on icon at bounding box center [803, 159] width 6 height 6
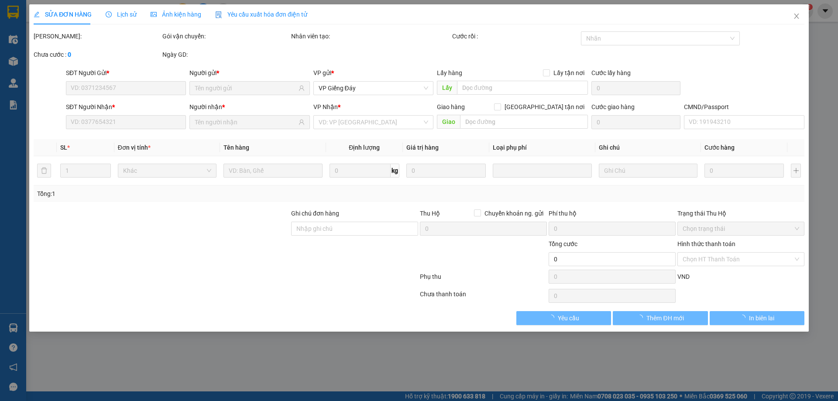
type input "0969008478"
type input "PHƯƠNG"
type input "0358197994"
type input "THANH"
type input "60.000"
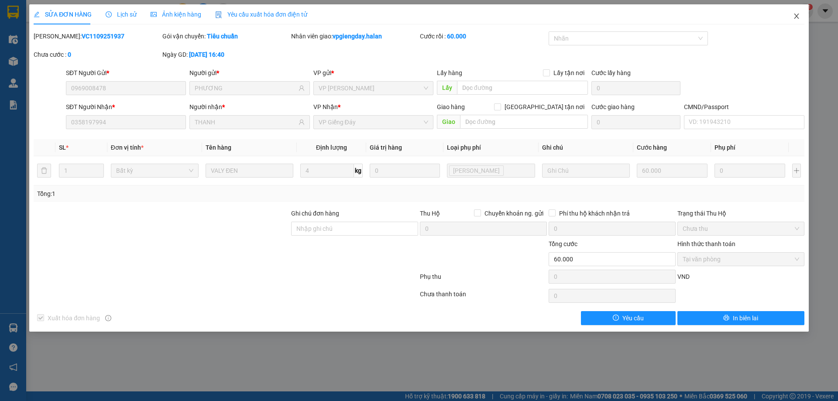
click at [797, 15] on icon "close" at bounding box center [797, 16] width 7 height 7
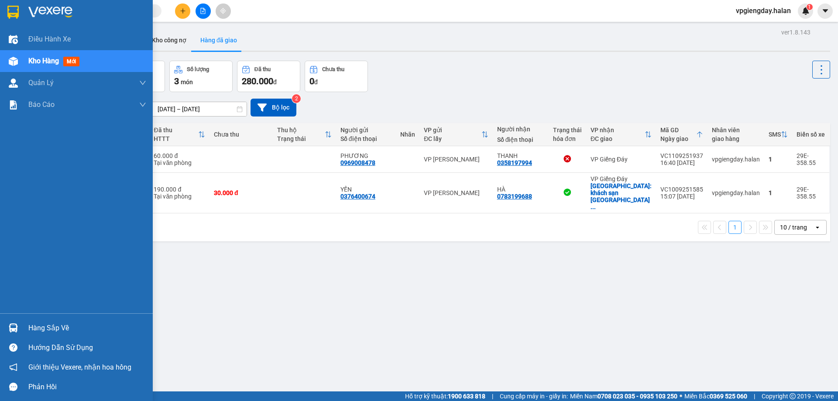
click at [52, 68] on div "Đơn hàng" at bounding box center [64, 69] width 24 height 6
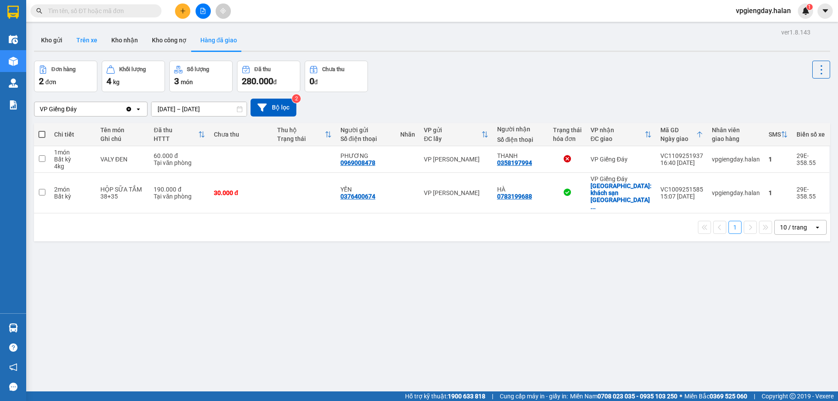
click at [80, 44] on button "Trên xe" at bounding box center [86, 40] width 35 height 21
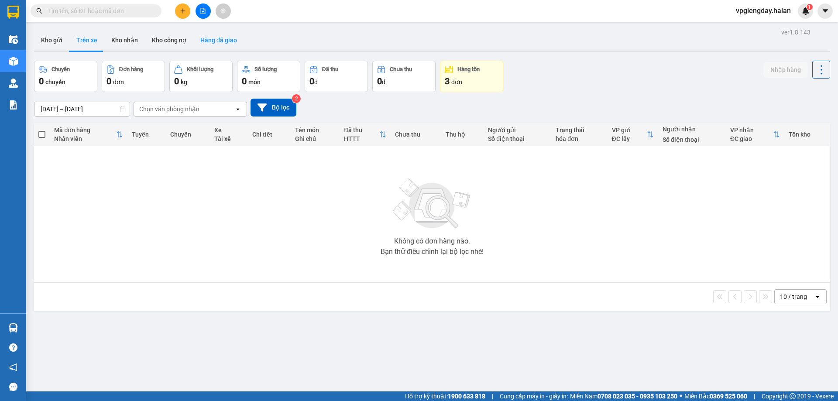
click at [199, 38] on button "Hàng đã giao" at bounding box center [218, 40] width 51 height 21
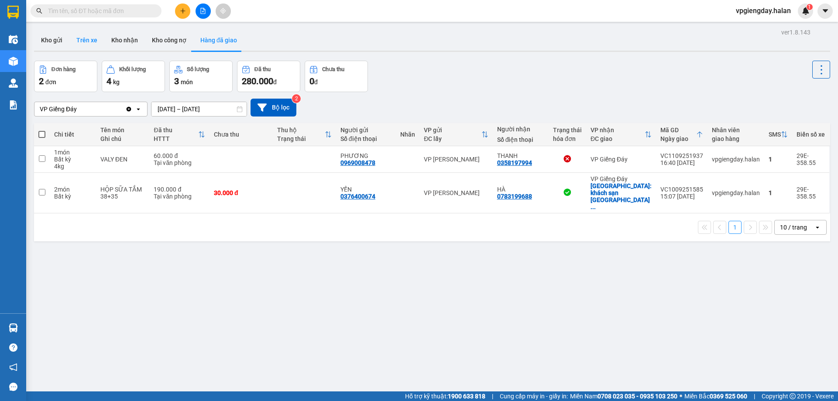
click at [99, 39] on button "Trên xe" at bounding box center [86, 40] width 35 height 21
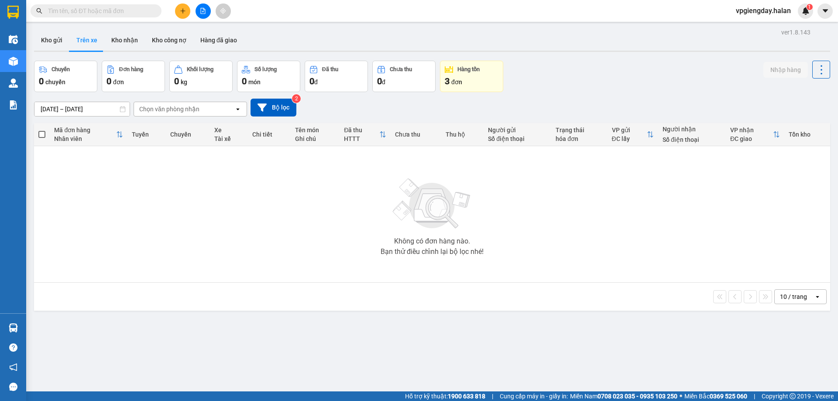
drag, startPoint x: 52, startPoint y: 41, endPoint x: 82, endPoint y: 44, distance: 29.9
click at [53, 41] on button "Kho gửi" at bounding box center [51, 40] width 35 height 21
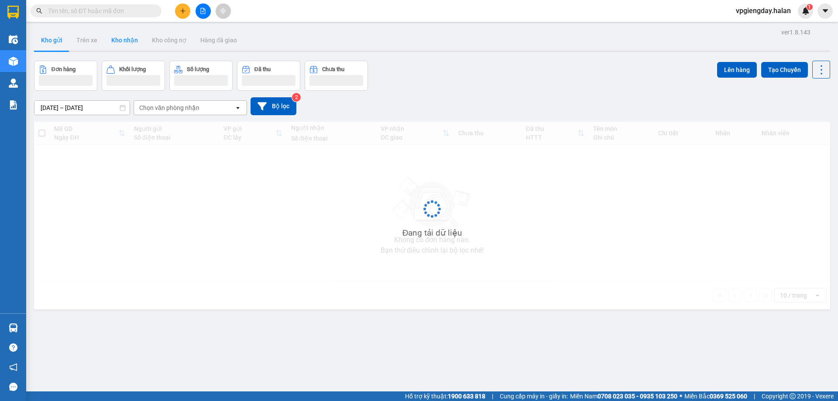
click at [124, 44] on button "Kho nhận" at bounding box center [124, 40] width 41 height 21
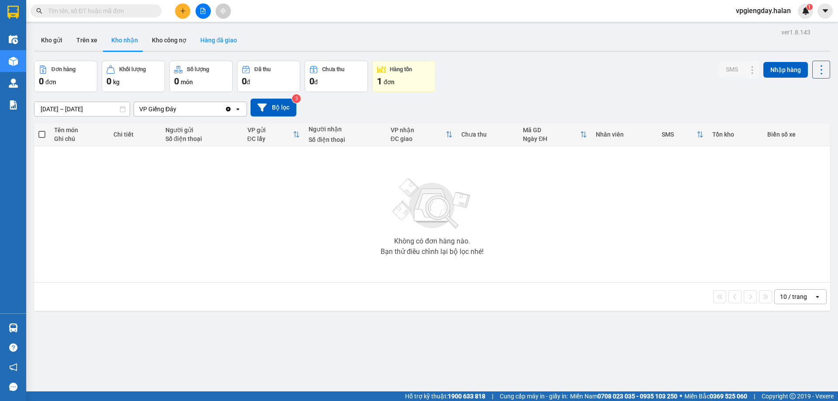
click at [237, 45] on button "Hàng đã giao" at bounding box center [218, 40] width 51 height 21
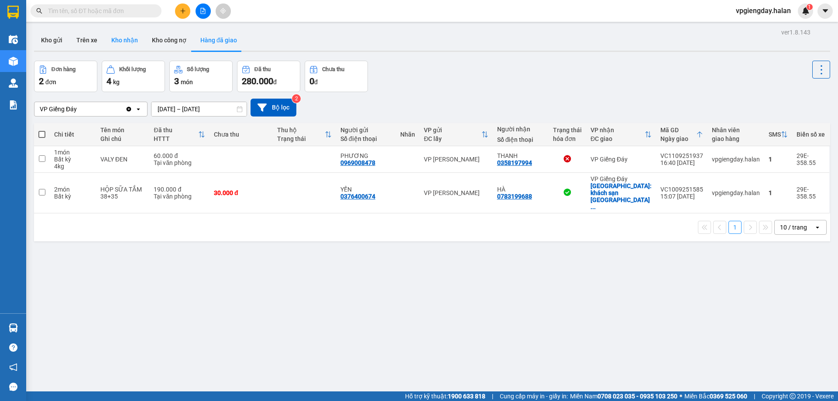
click at [132, 44] on button "Kho nhận" at bounding box center [124, 40] width 41 height 21
